Goal: Transaction & Acquisition: Book appointment/travel/reservation

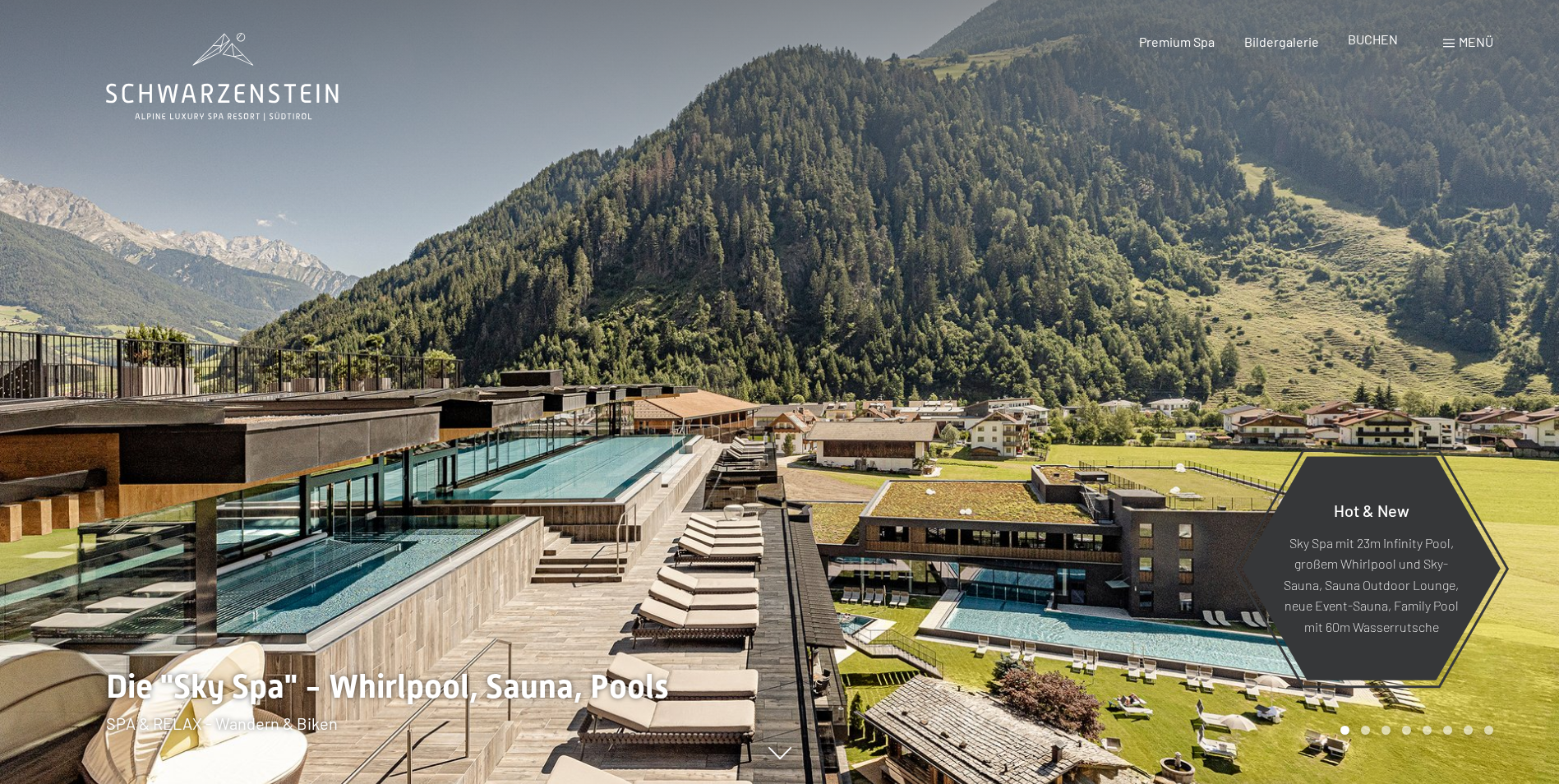
click at [1380, 38] on span "BUCHEN" at bounding box center [1373, 39] width 51 height 16
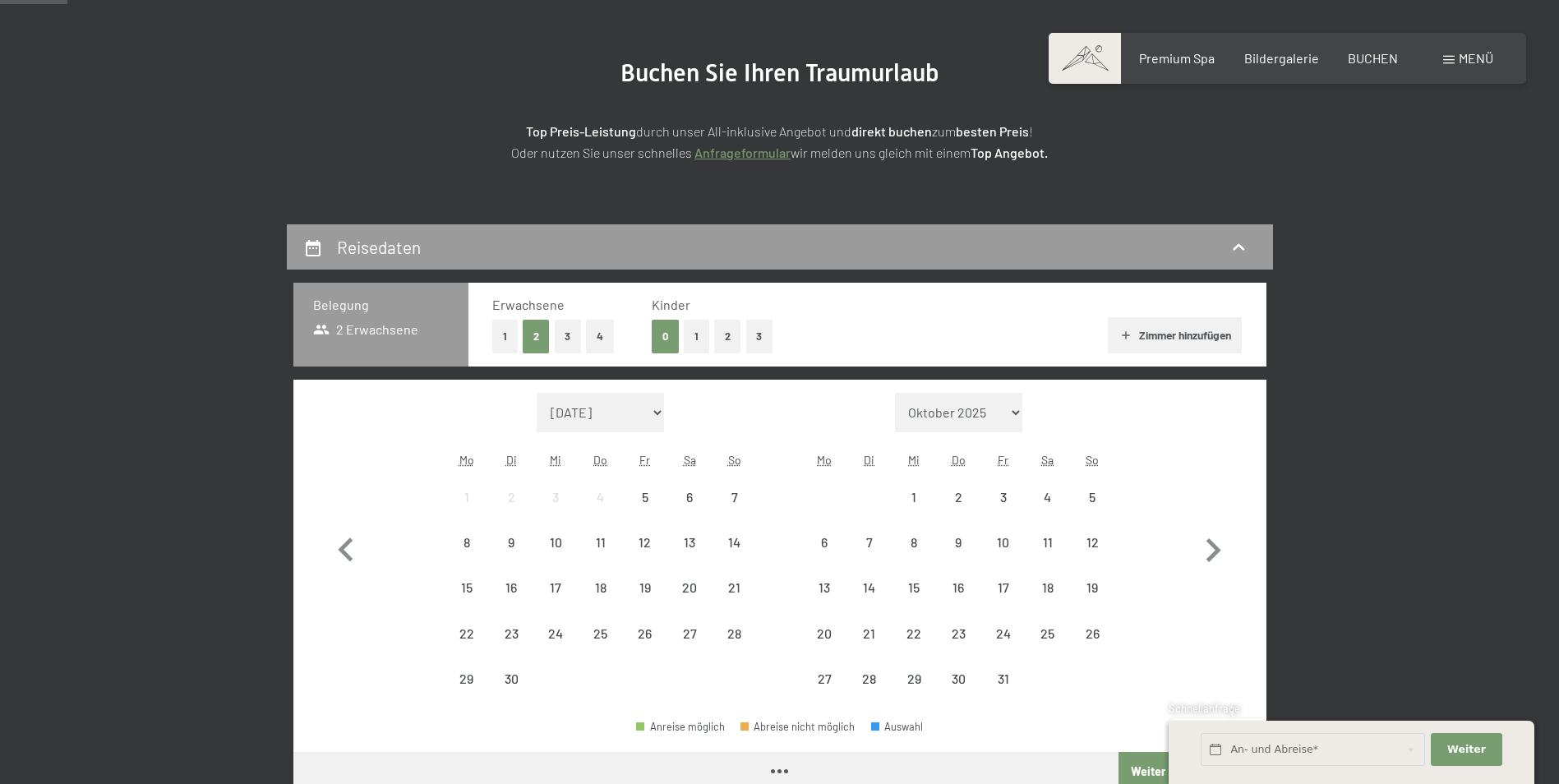
scroll to position [246, 0]
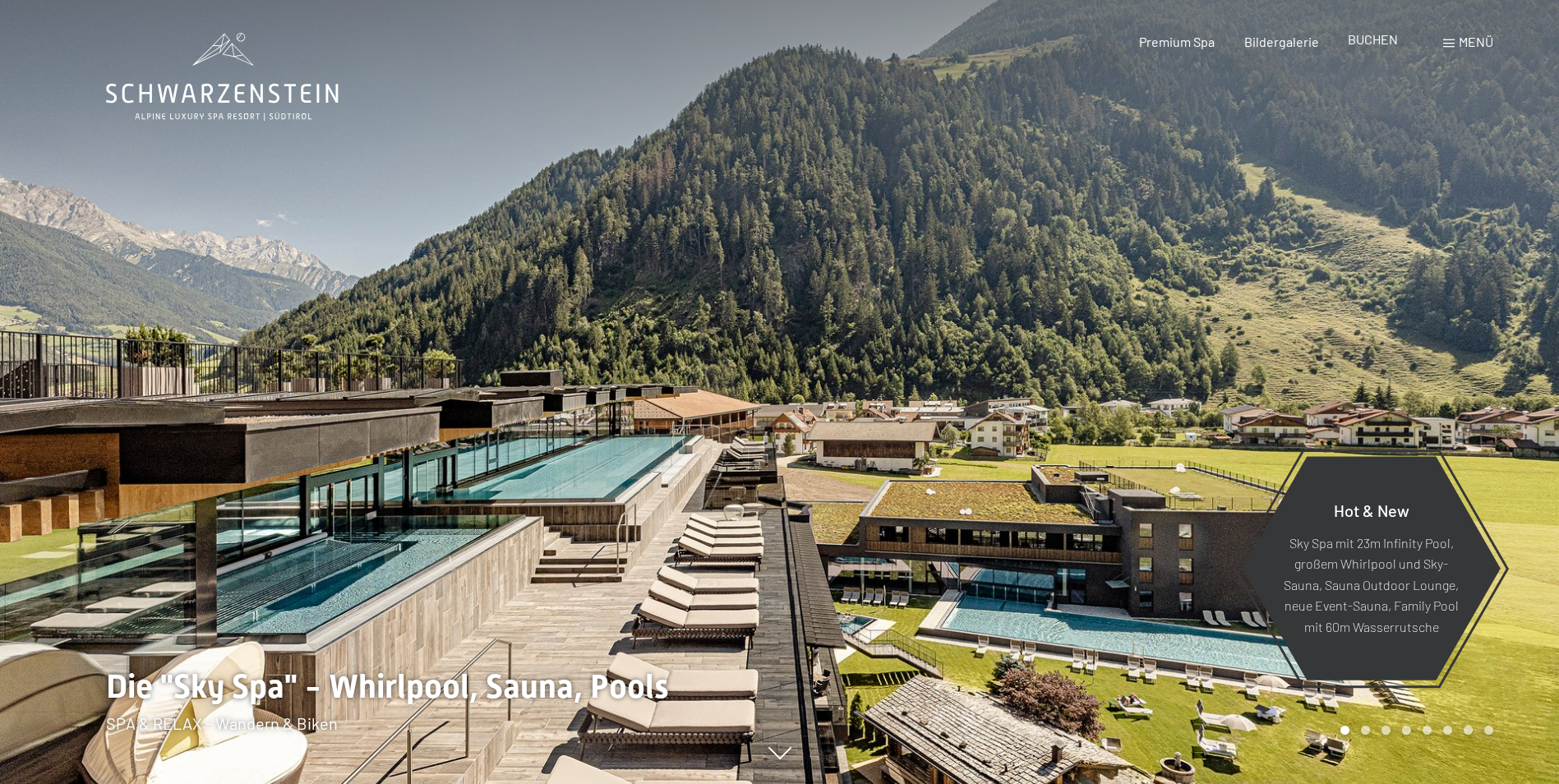
click at [1373, 40] on span "BUCHEN" at bounding box center [1373, 39] width 51 height 16
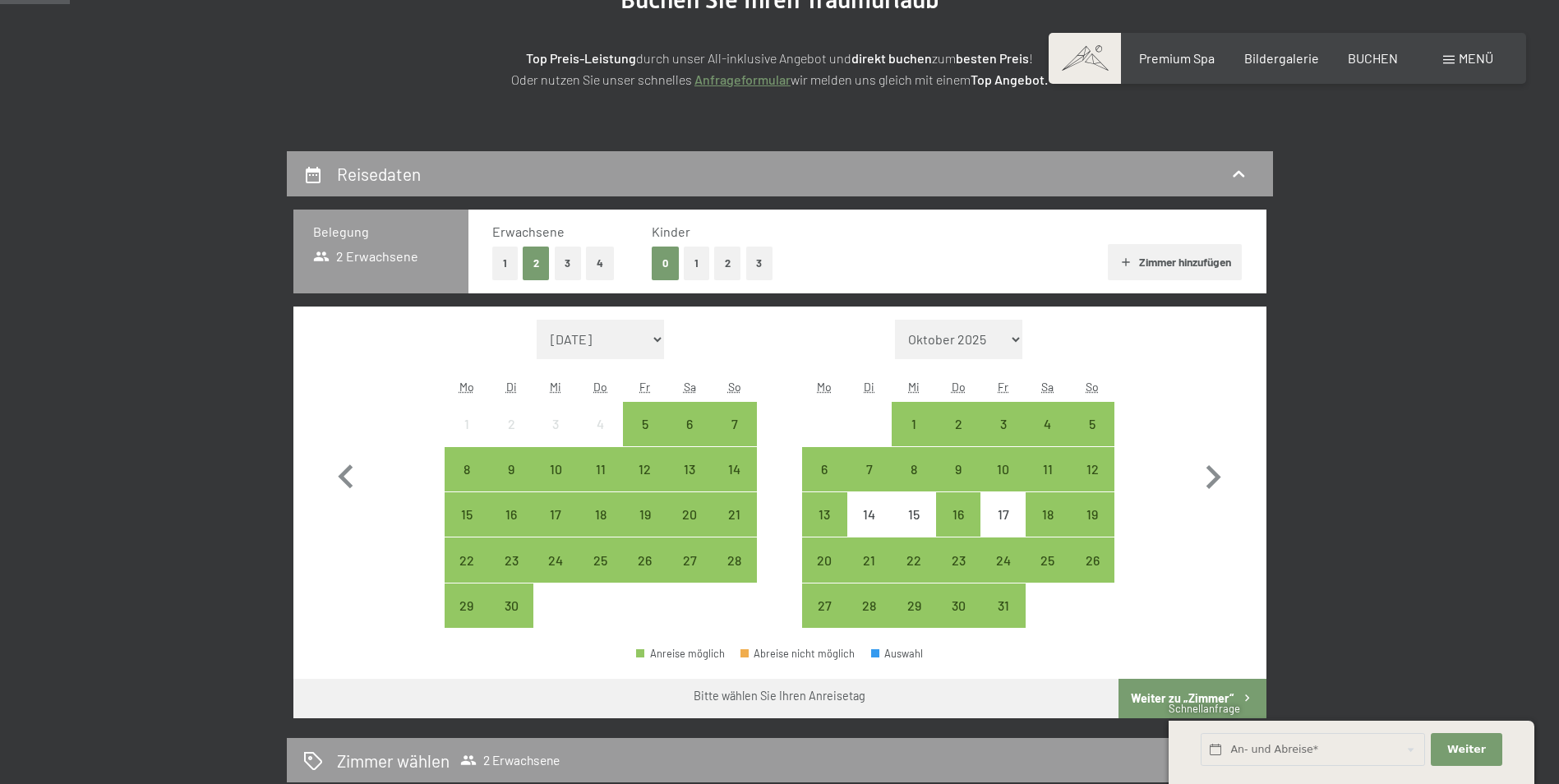
scroll to position [246, 0]
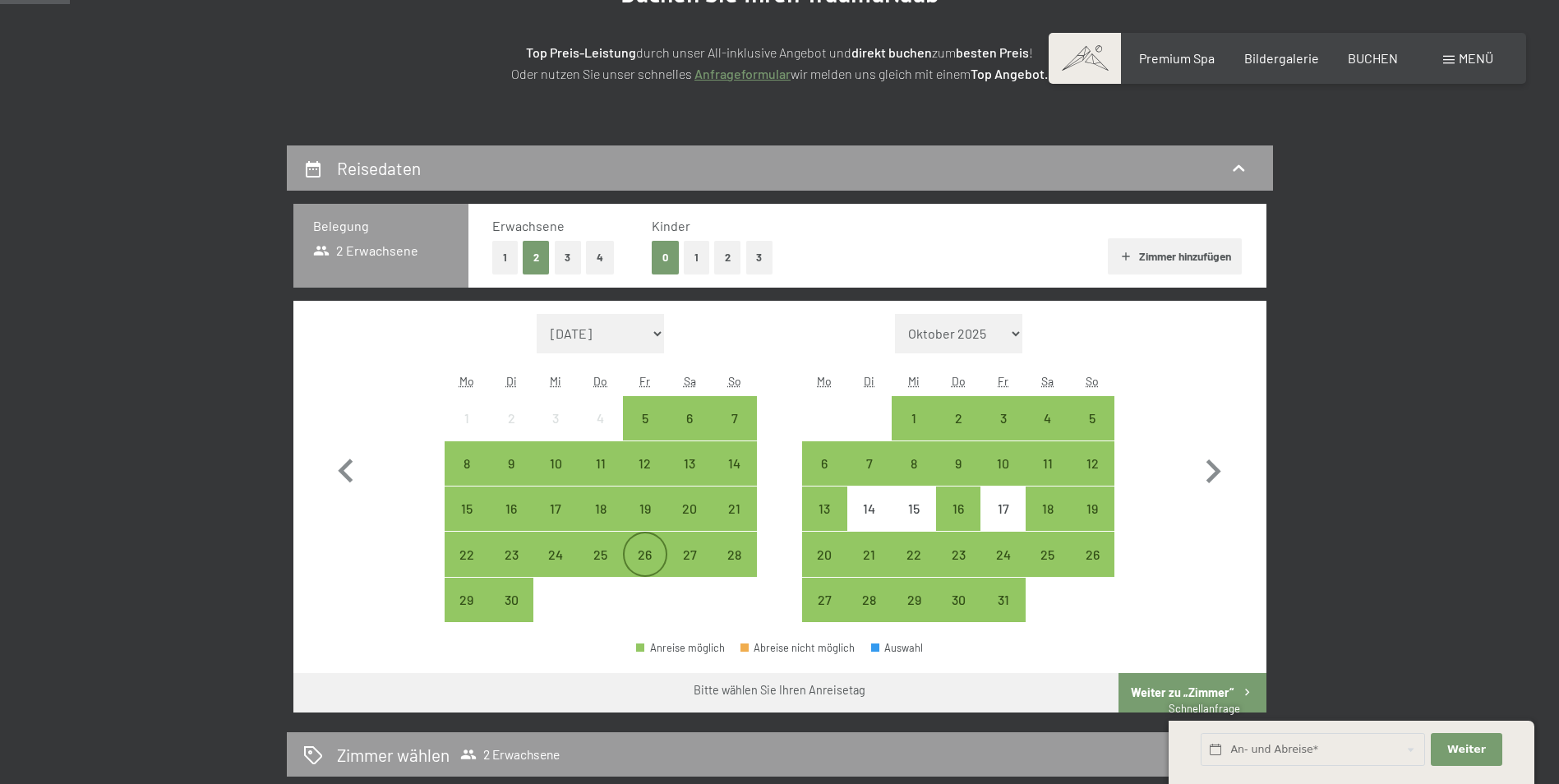
click at [642, 566] on div "26" at bounding box center [645, 568] width 41 height 41
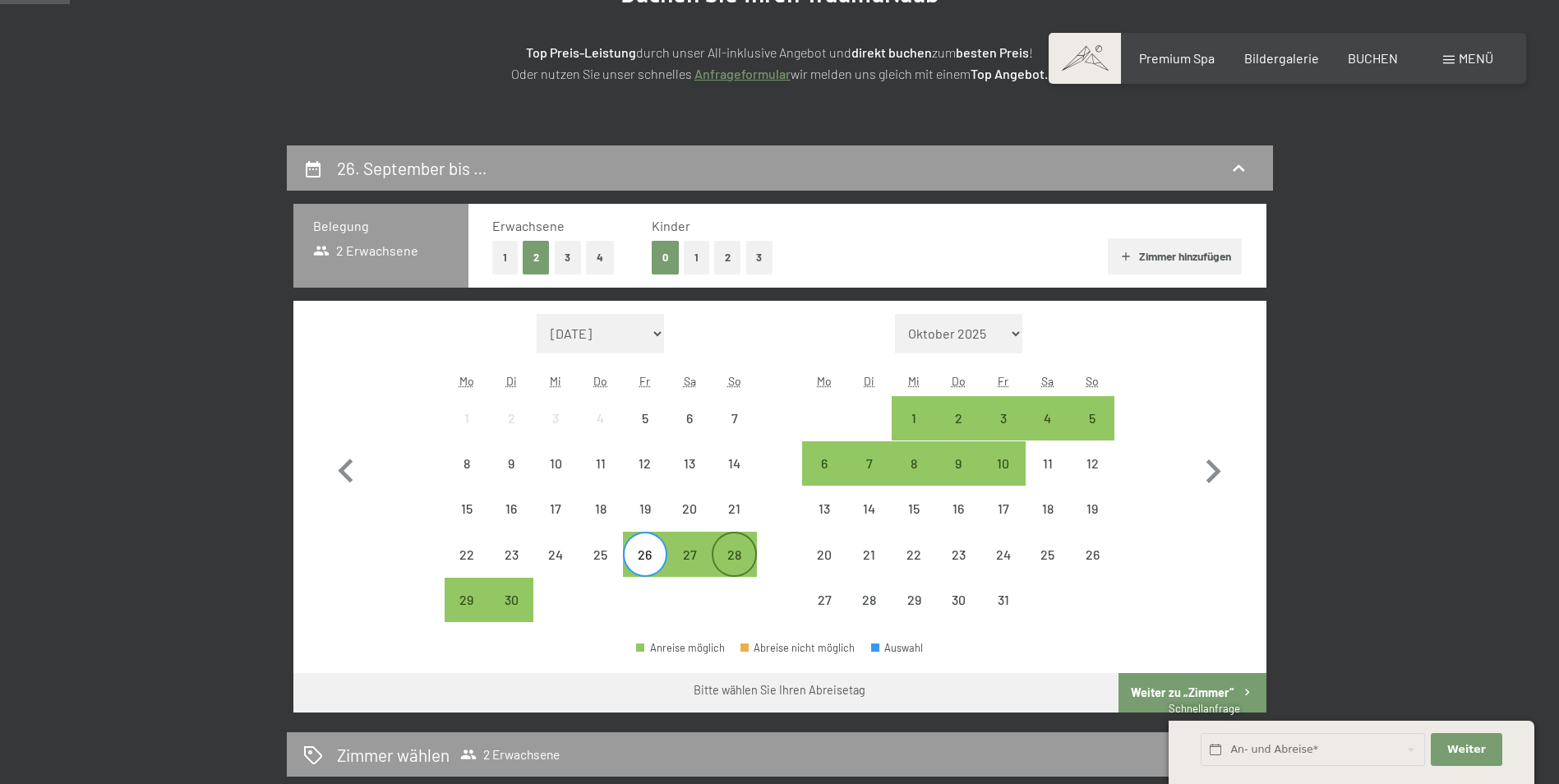
click at [723, 554] on div "28" at bounding box center [734, 568] width 41 height 41
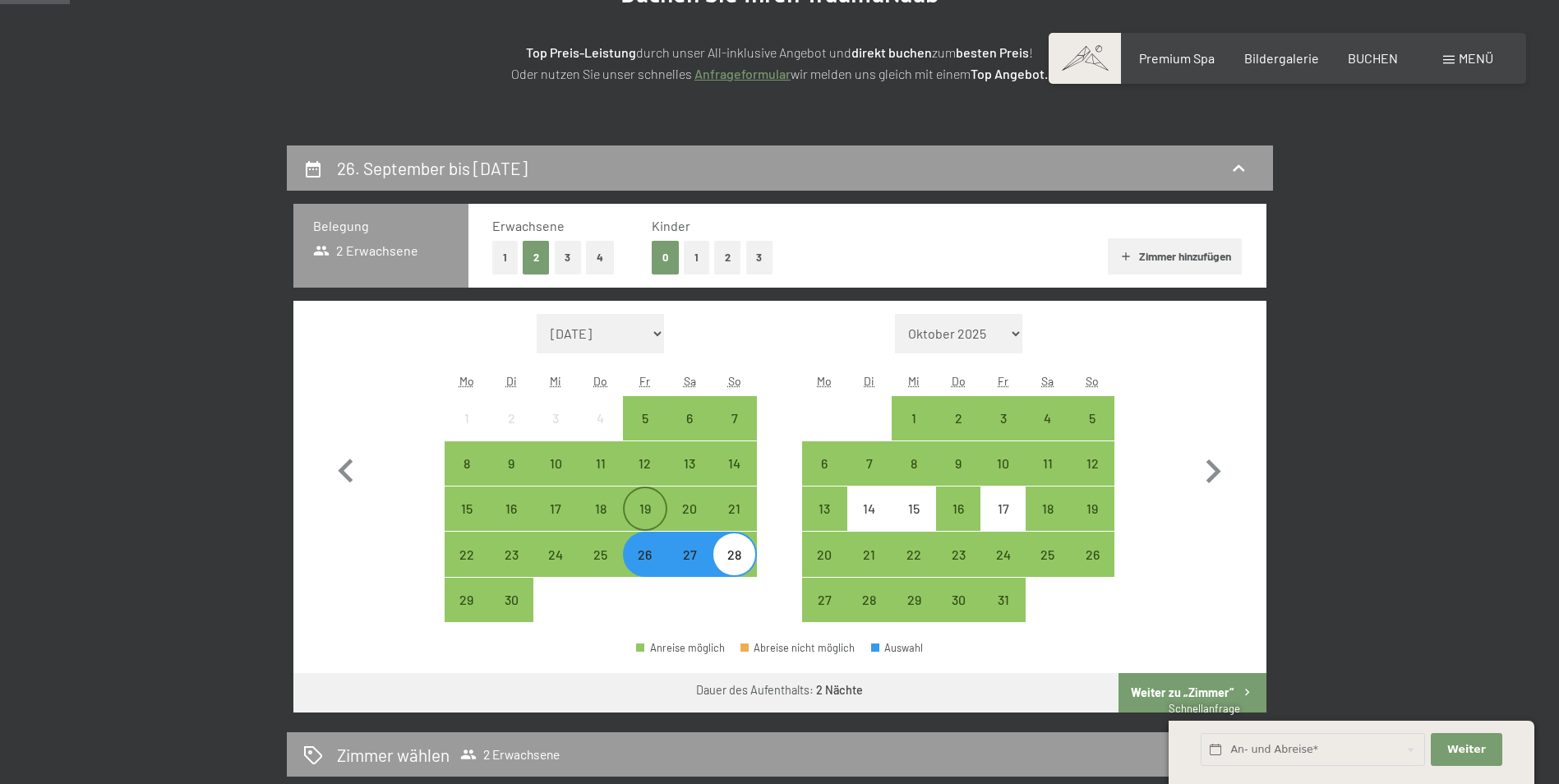
click at [638, 513] on div "19" at bounding box center [645, 523] width 41 height 41
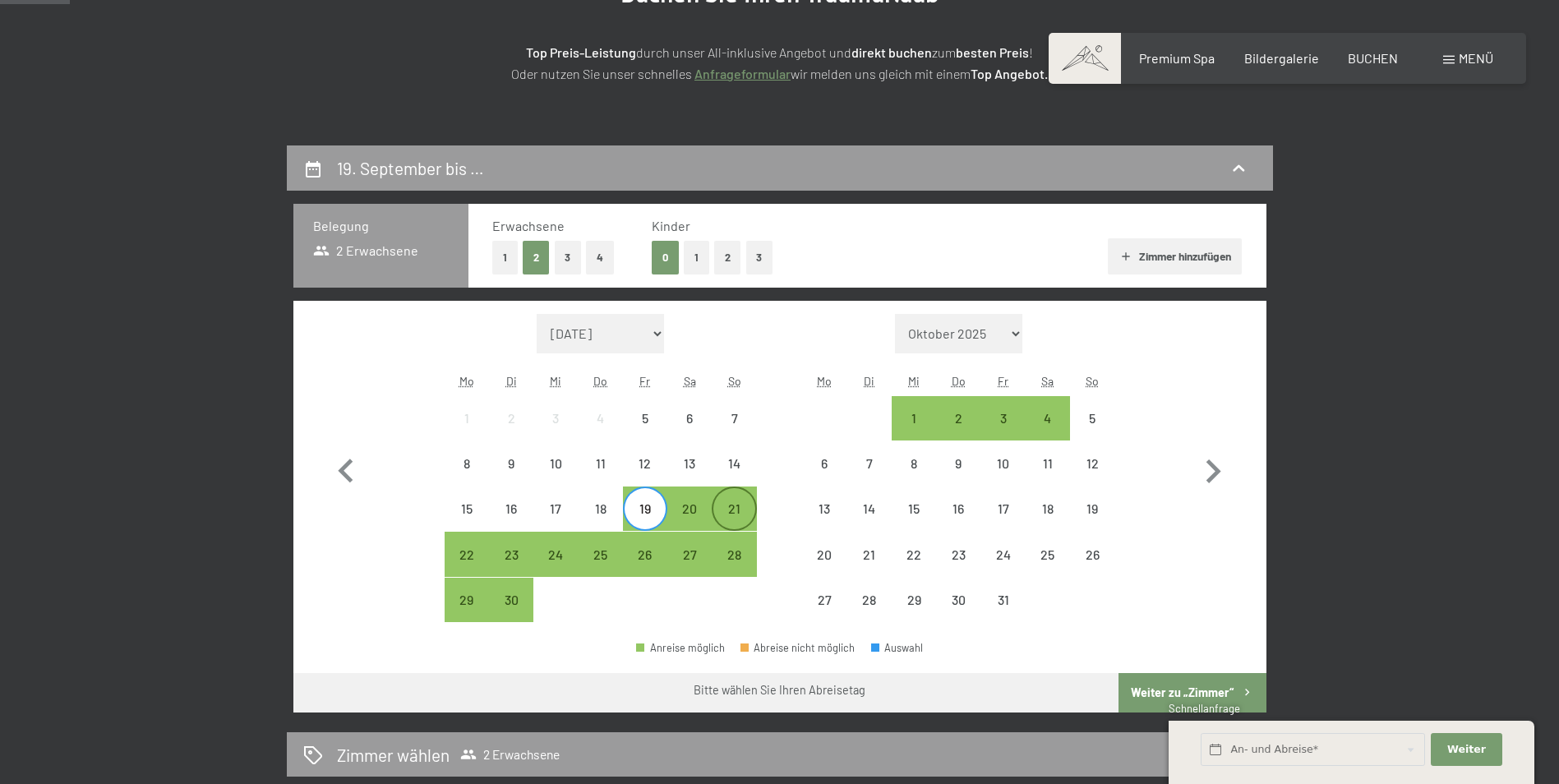
click at [744, 509] on div "21" at bounding box center [734, 523] width 41 height 41
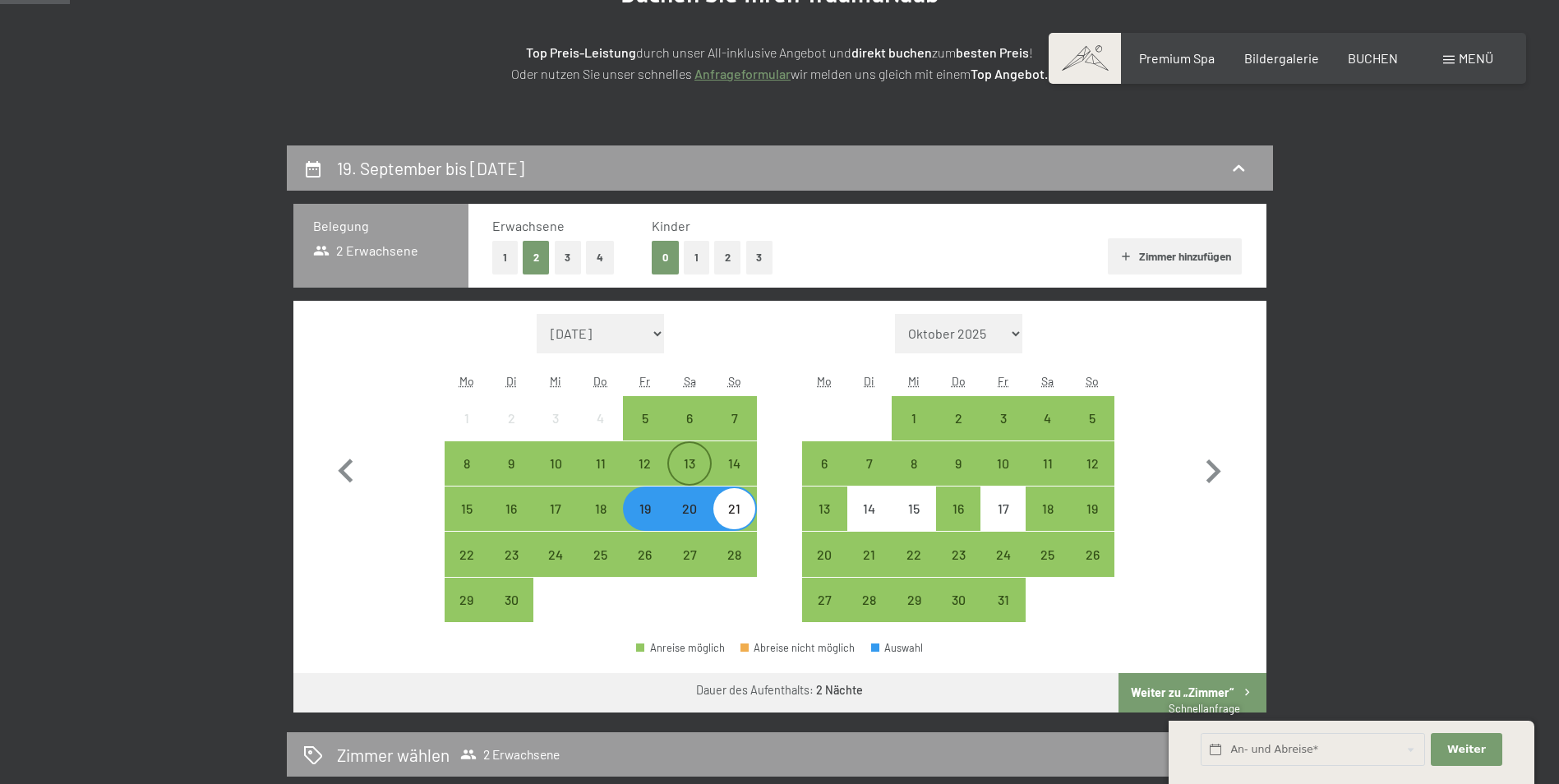
click at [691, 474] on div "13" at bounding box center [690, 477] width 41 height 41
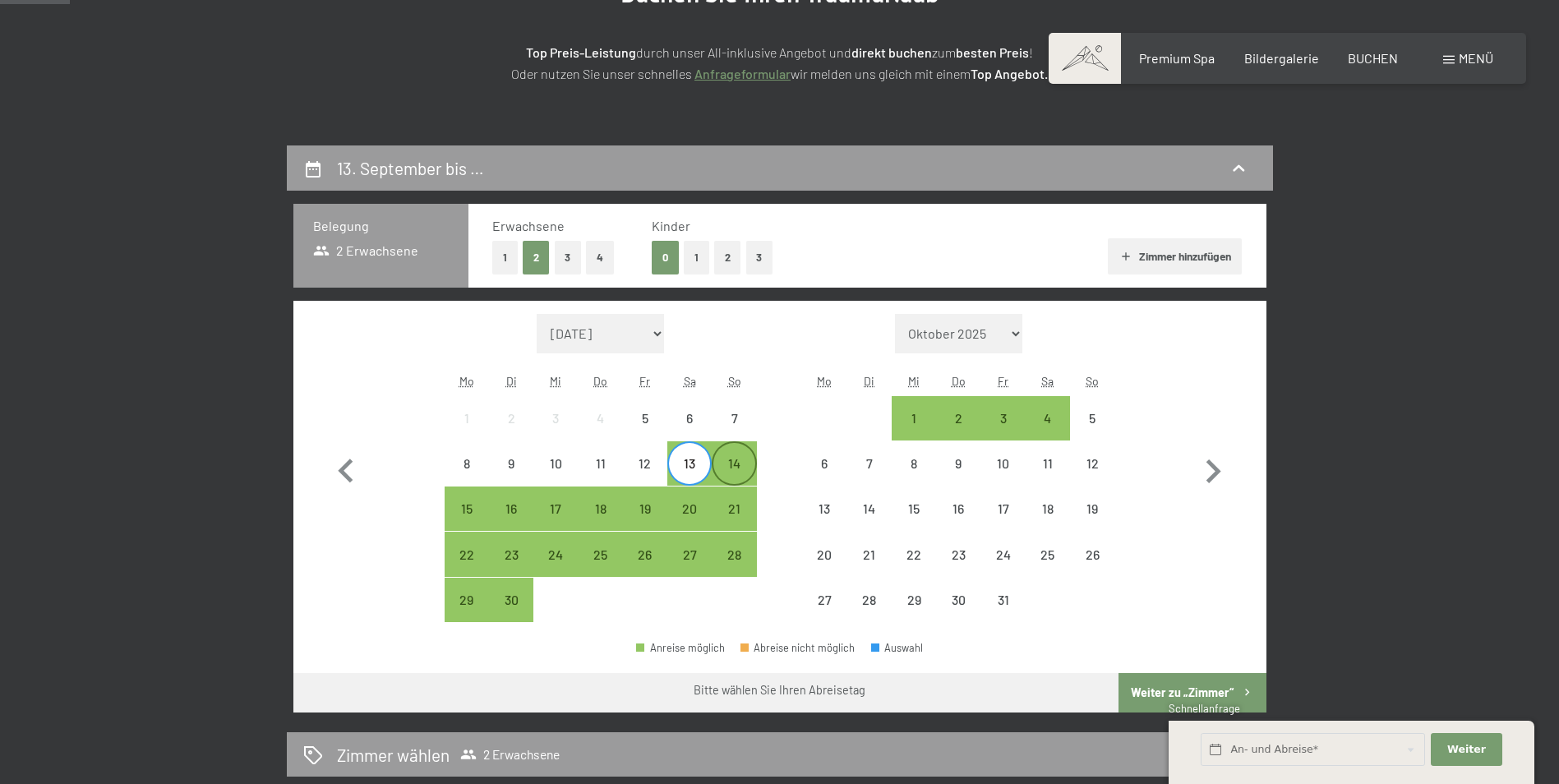
click at [722, 467] on div "14" at bounding box center [734, 477] width 41 height 41
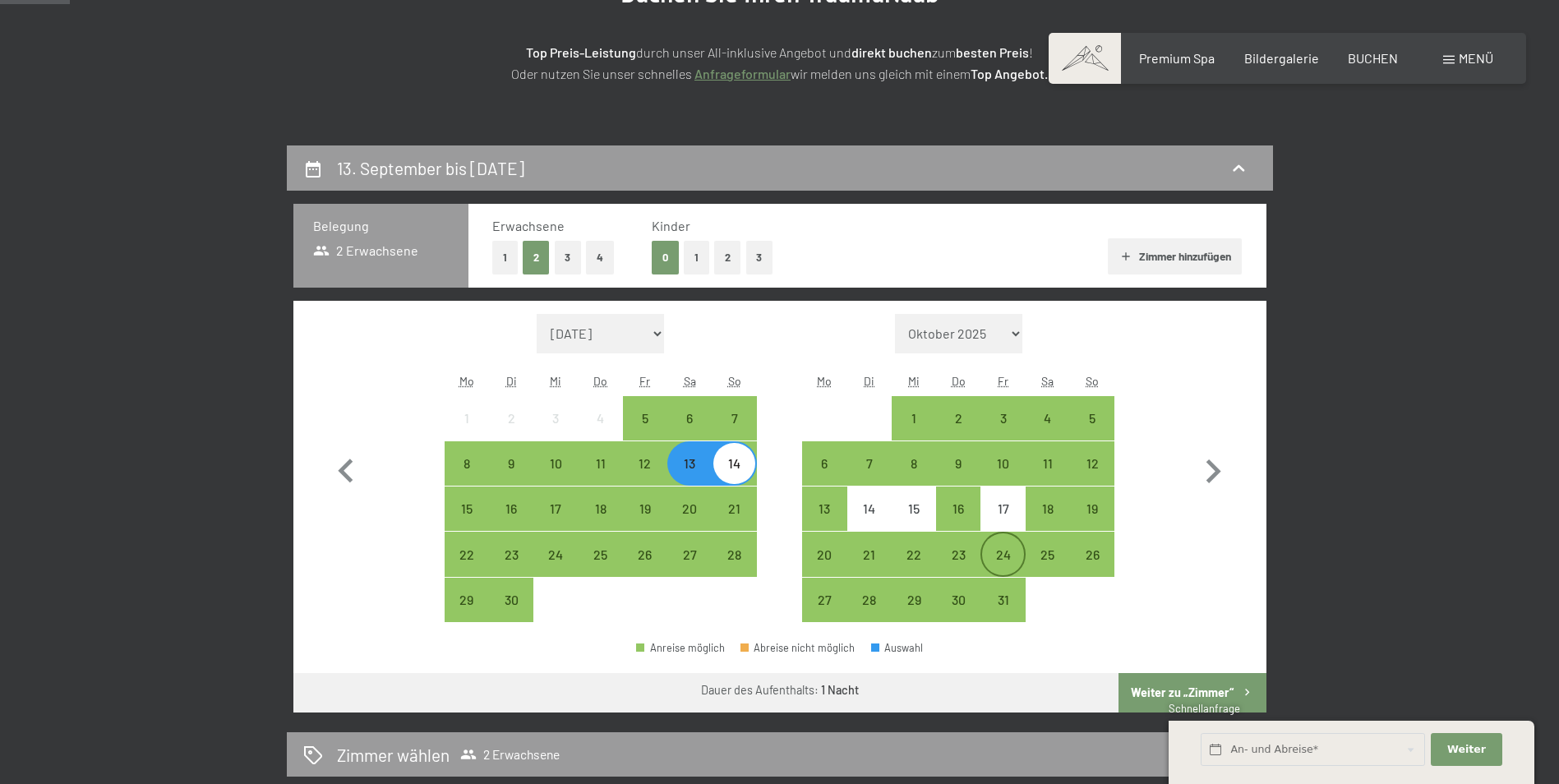
click at [1000, 569] on div "24" at bounding box center [1002, 568] width 41 height 41
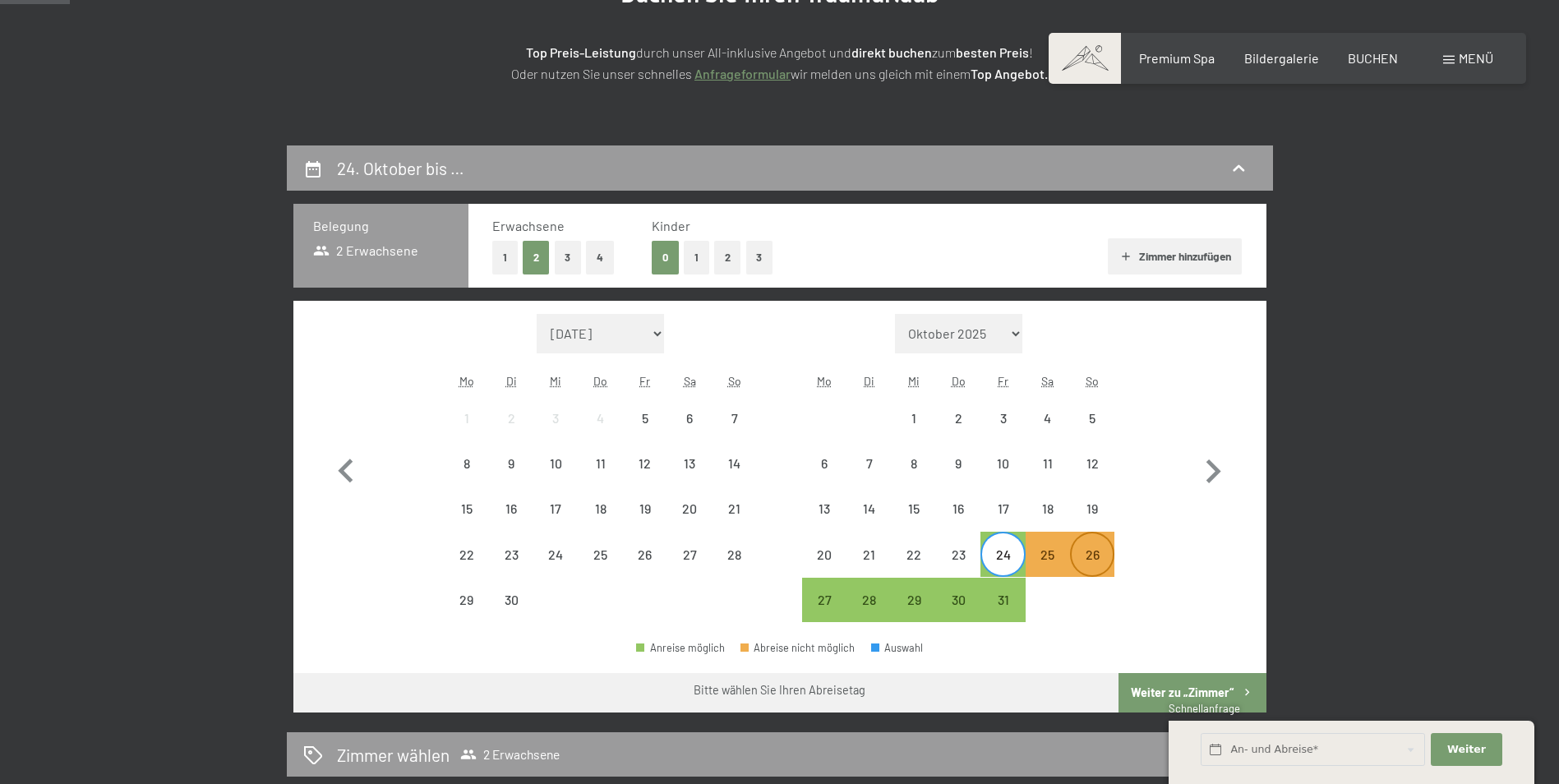
click at [1087, 558] on div "26" at bounding box center [1092, 568] width 41 height 41
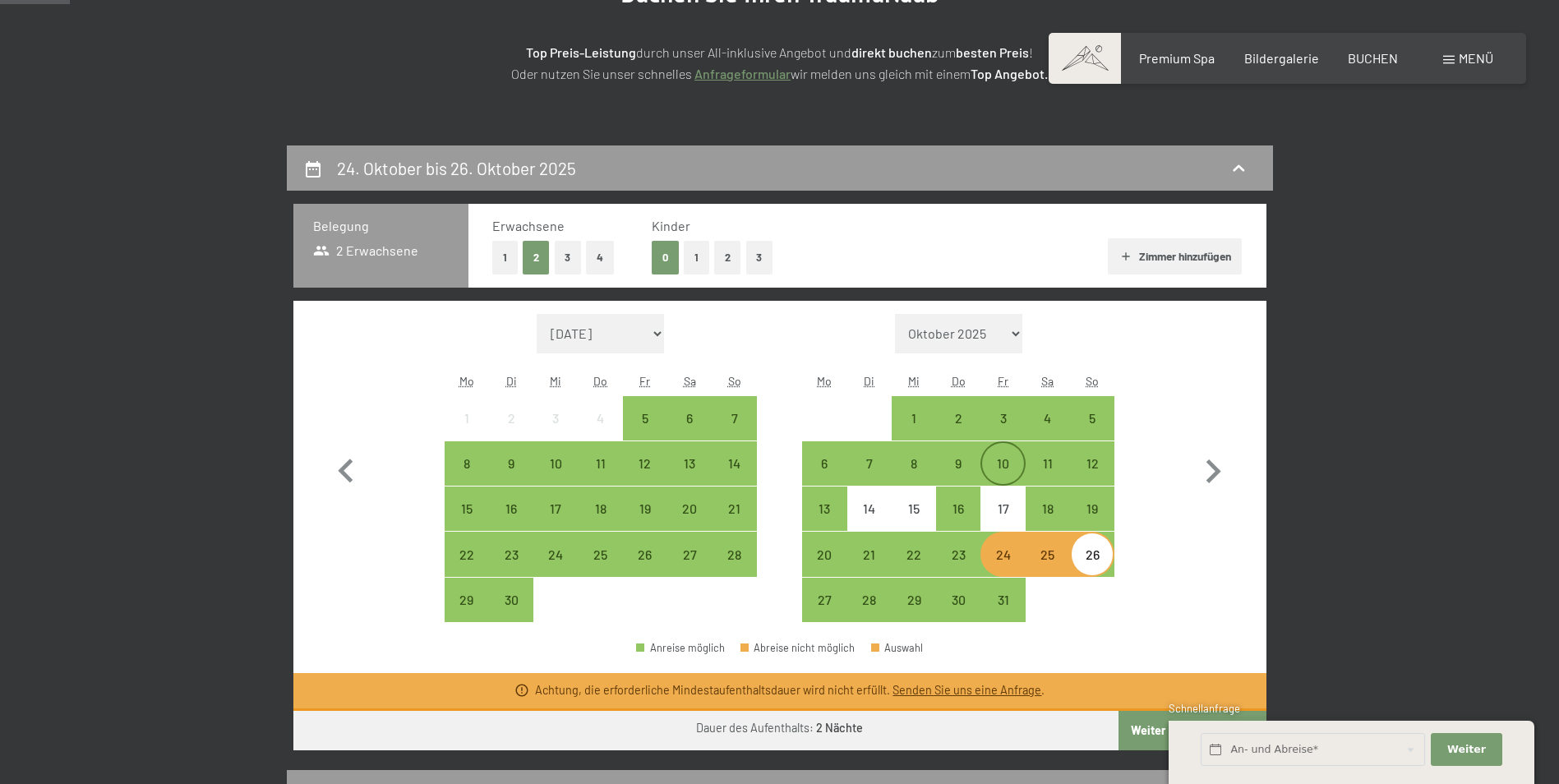
click at [1010, 454] on div "10" at bounding box center [1002, 463] width 41 height 41
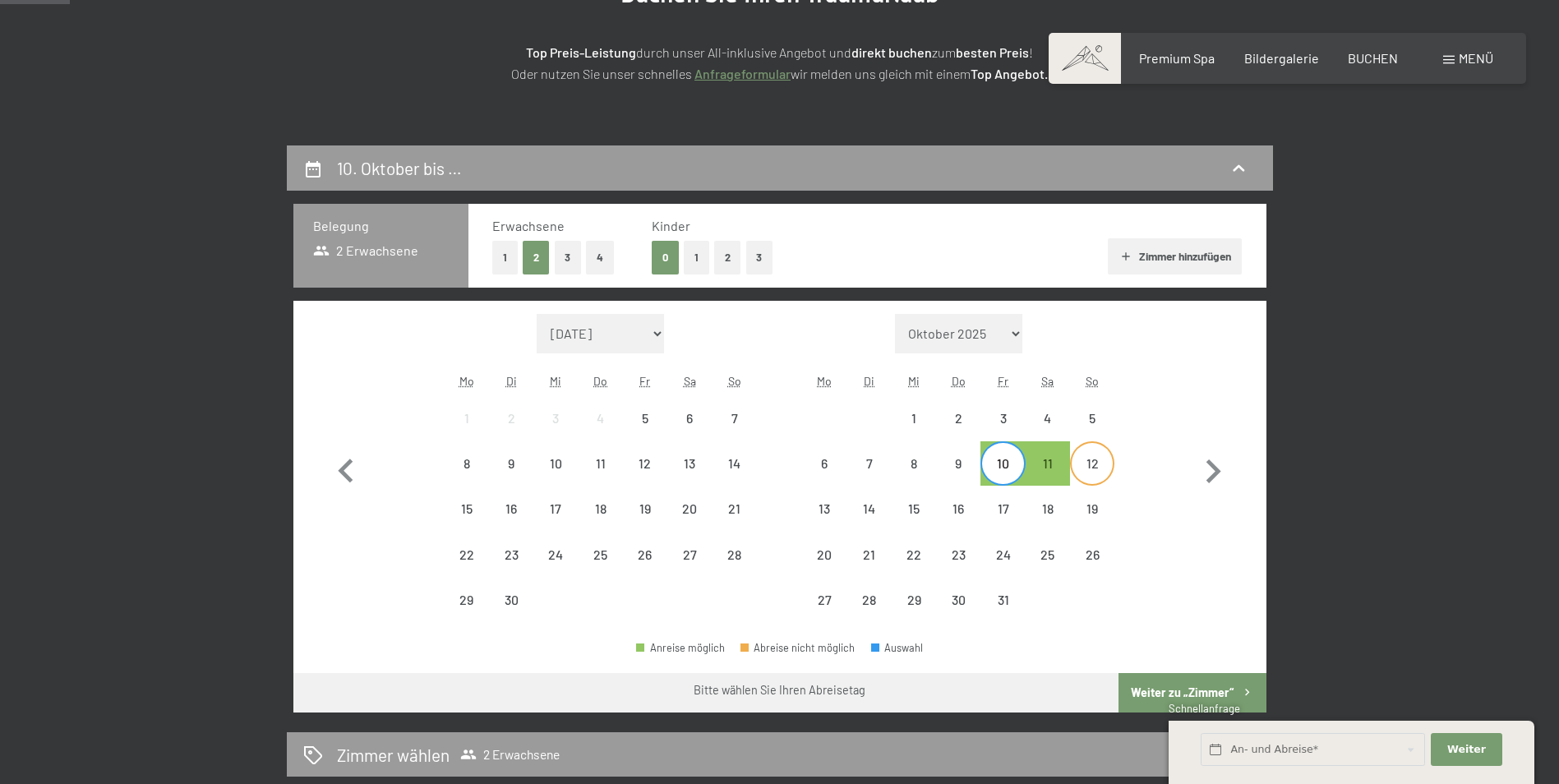
click at [1081, 454] on div "12" at bounding box center [1092, 463] width 41 height 41
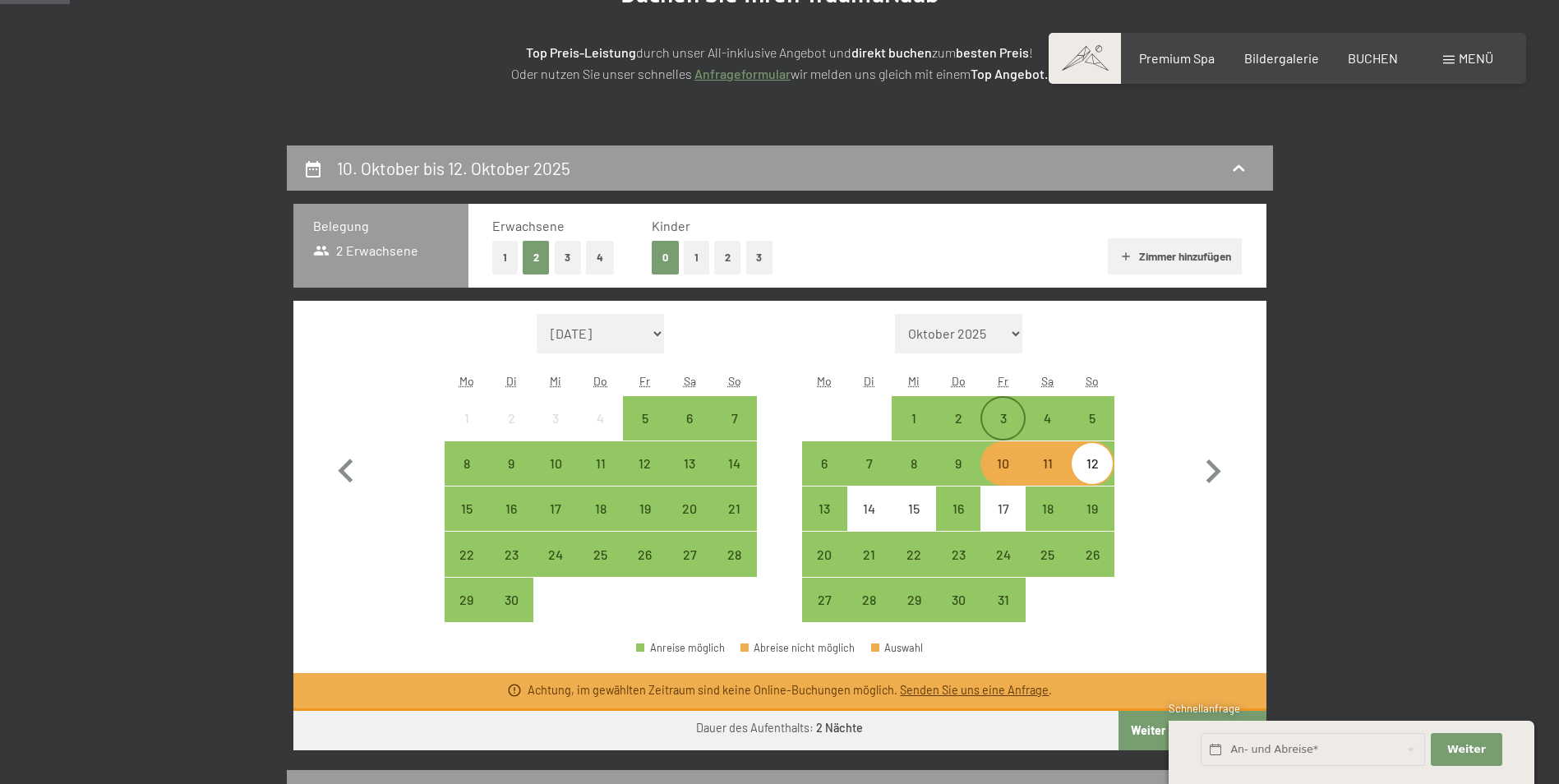
click at [994, 419] on div "3" at bounding box center [1002, 432] width 41 height 41
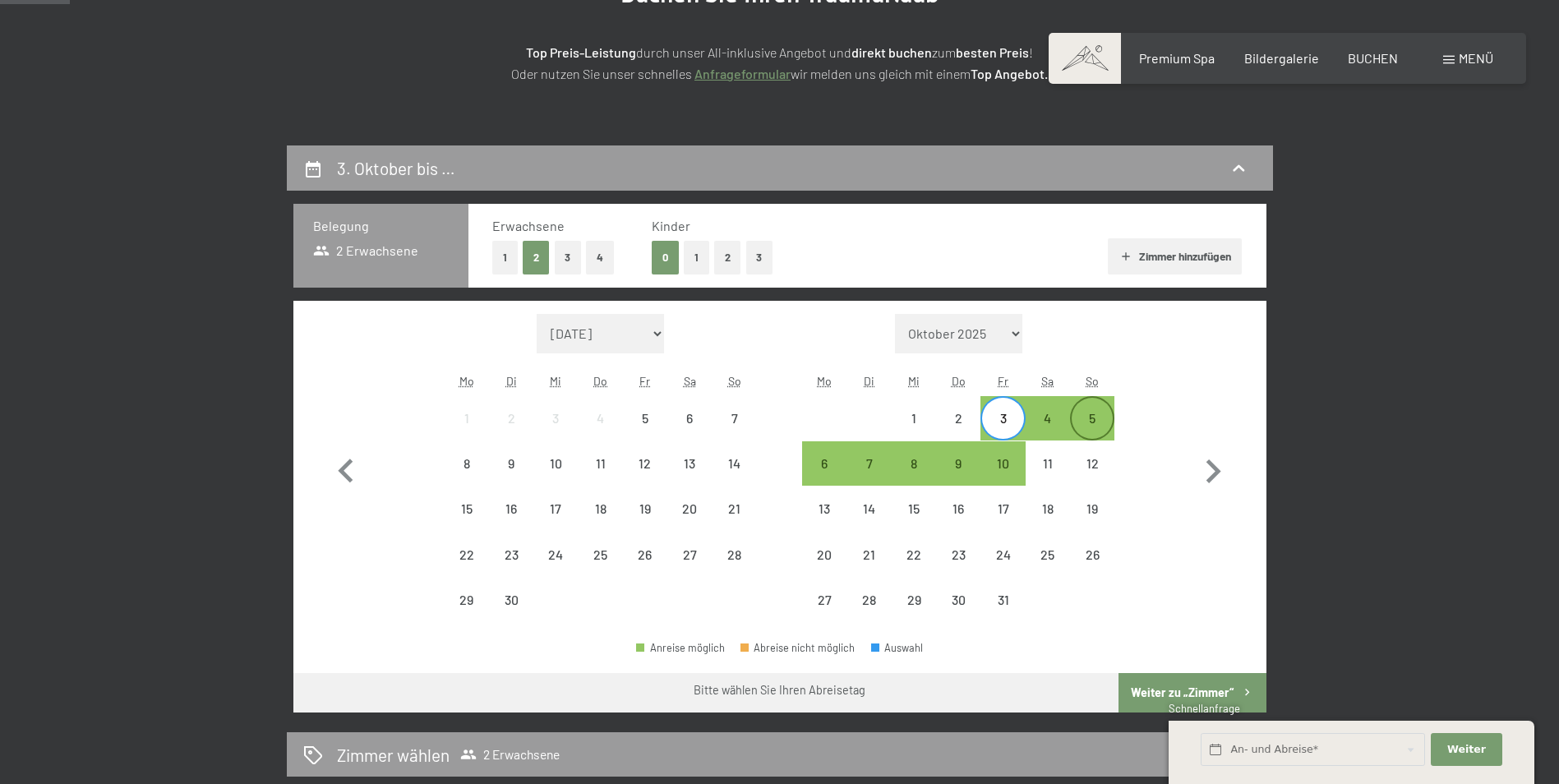
click at [1081, 413] on div "5" at bounding box center [1092, 432] width 41 height 41
